Goal: Task Accomplishment & Management: Complete application form

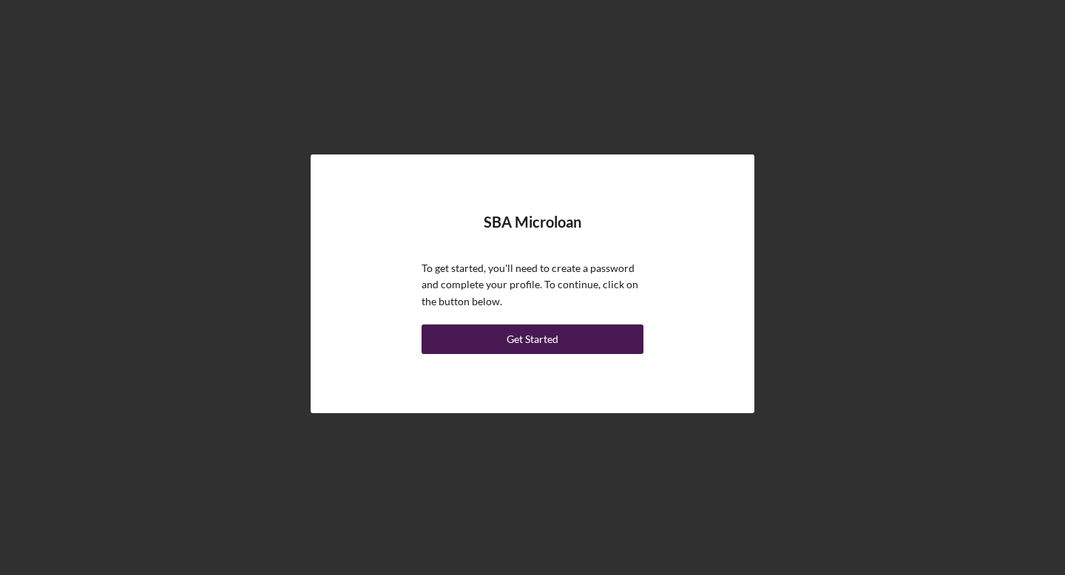
click at [536, 334] on div "Get Started" at bounding box center [533, 340] width 52 height 30
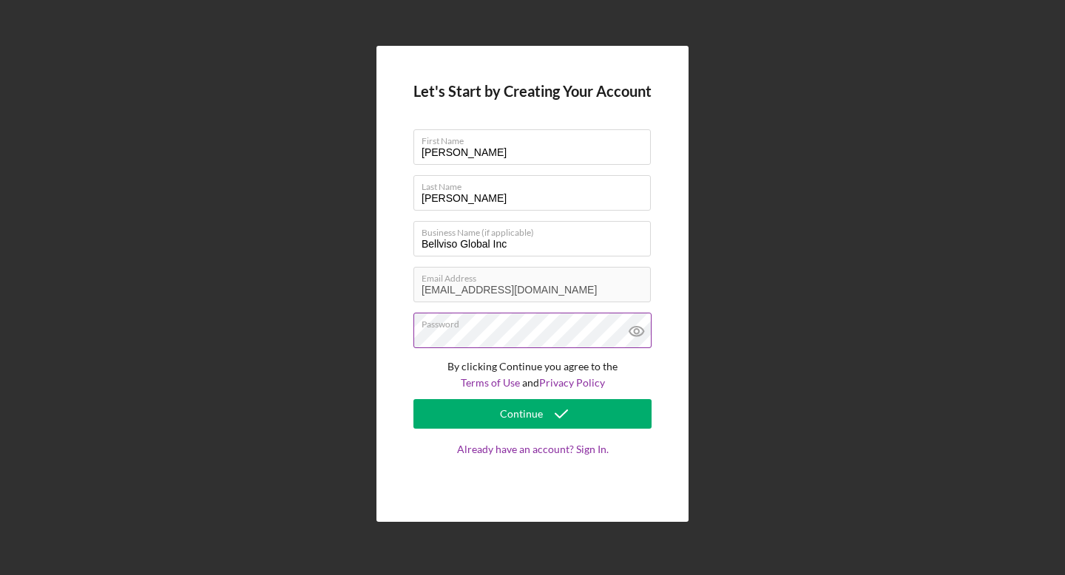
click at [643, 328] on icon at bounding box center [636, 331] width 37 height 37
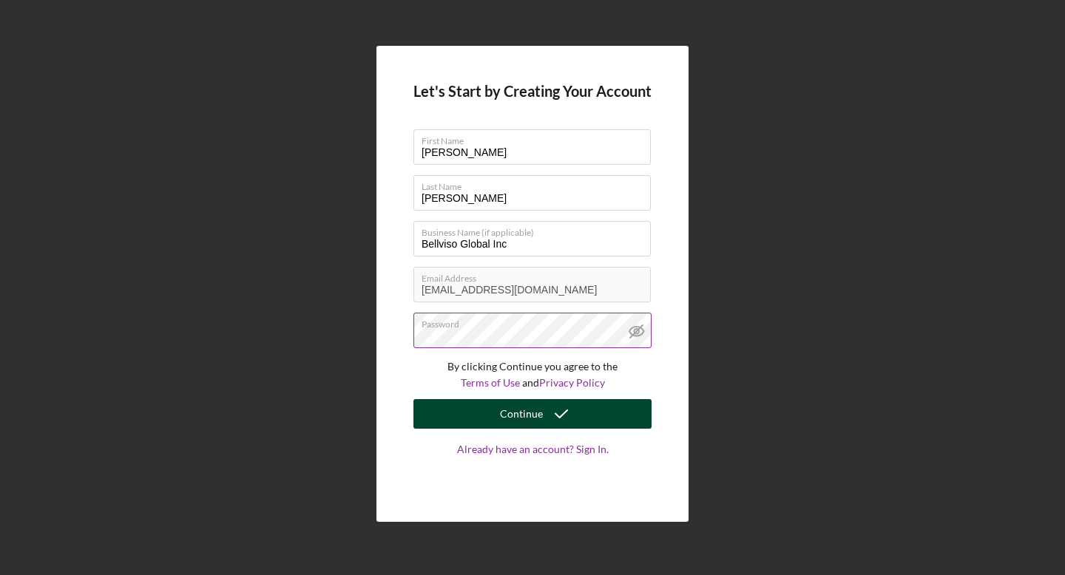
click at [522, 412] on div "Continue" at bounding box center [521, 414] width 43 height 30
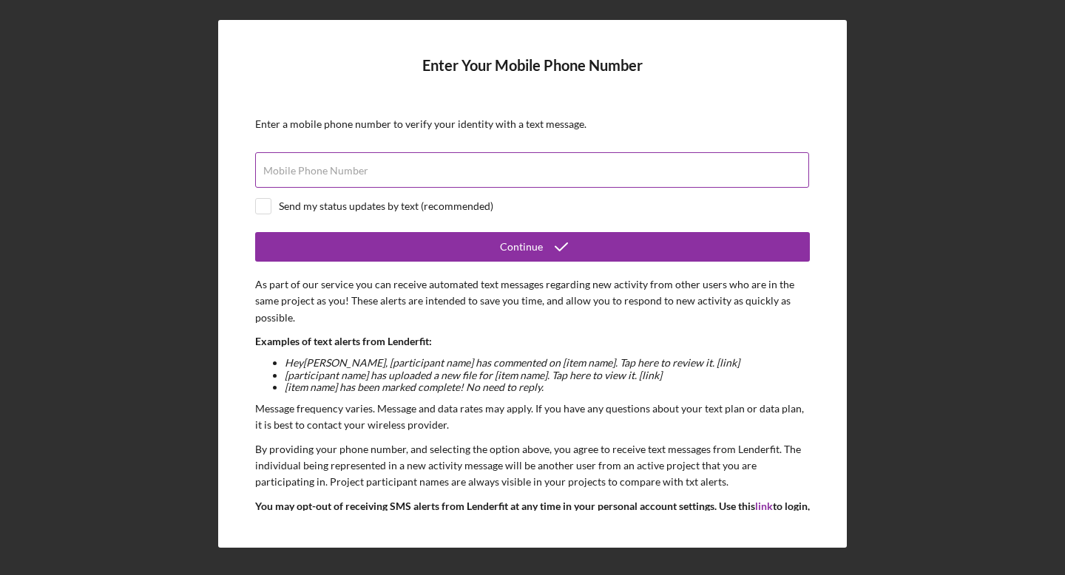
click at [336, 173] on label "Mobile Phone Number" at bounding box center [315, 171] width 105 height 12
click at [336, 173] on input "Mobile Phone Number" at bounding box center [532, 169] width 554 height 35
type input "[PHONE_NUMBER]"
click at [270, 209] on input "checkbox" at bounding box center [263, 206] width 15 height 15
checkbox input "true"
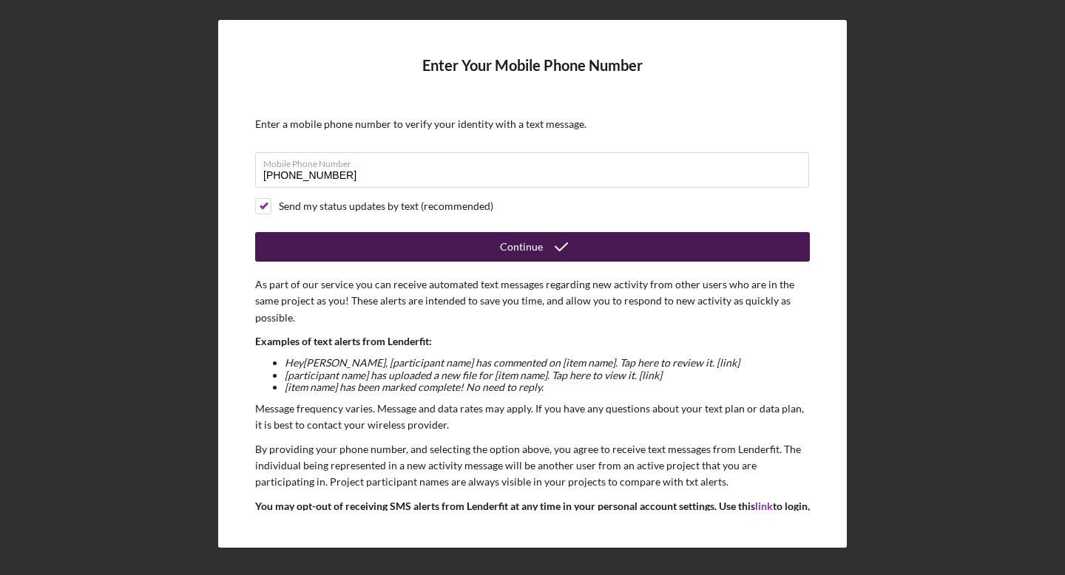
click at [444, 241] on button "Continue" at bounding box center [532, 247] width 555 height 30
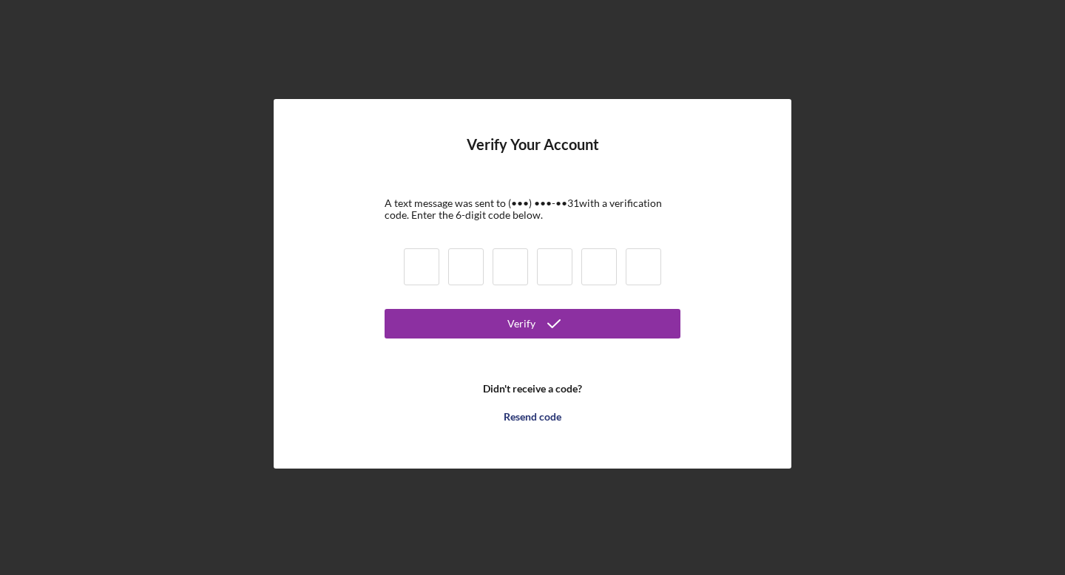
click at [429, 267] on input at bounding box center [421, 266] width 35 height 37
type input "9"
type input "8"
type input "1"
type input "8"
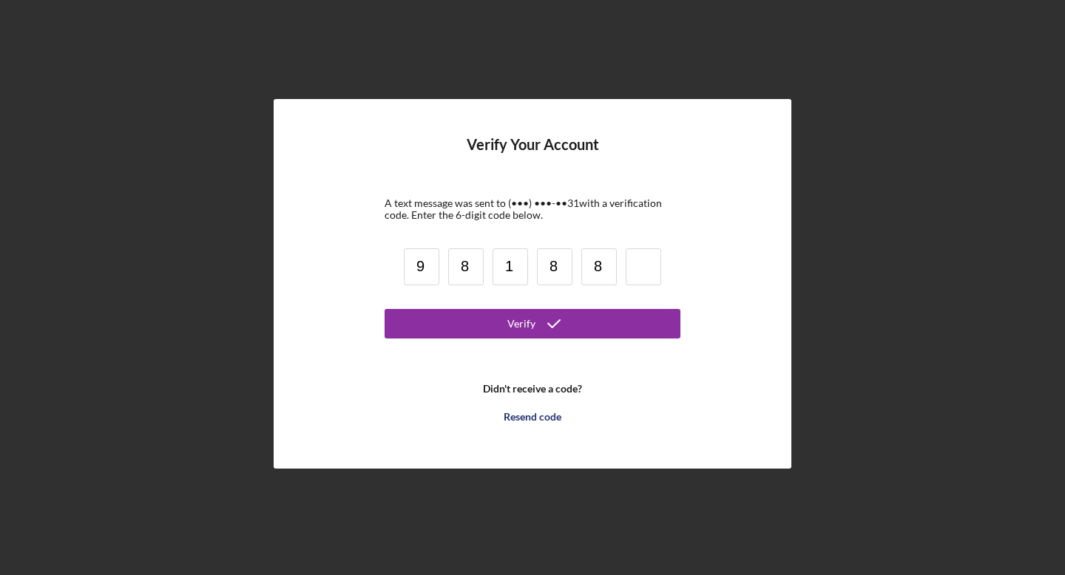
type input "8"
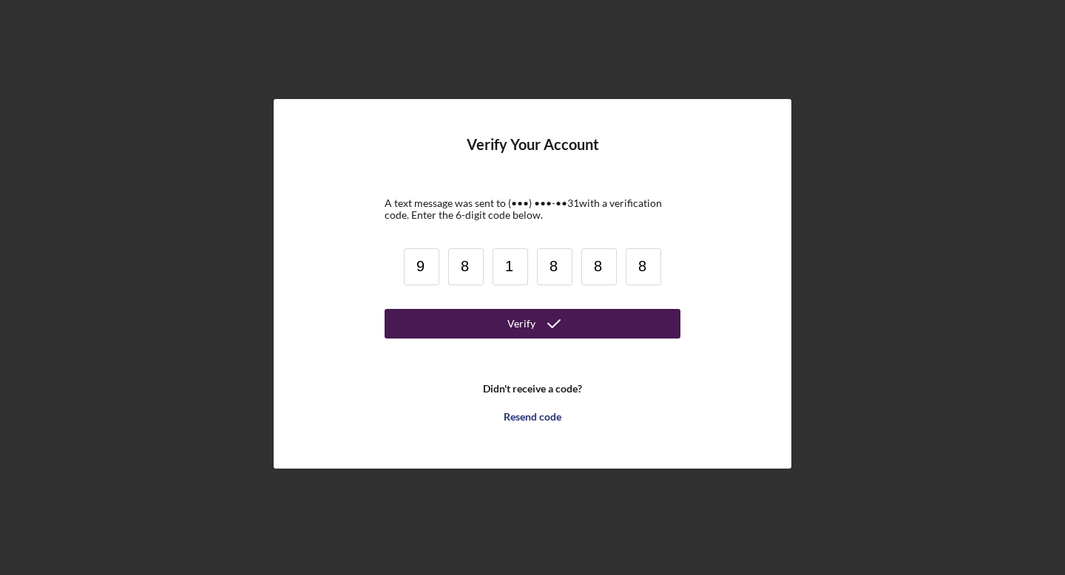
type input "8"
click at [474, 319] on button "Verify" at bounding box center [533, 324] width 296 height 30
